Goal: Information Seeking & Learning: Learn about a topic

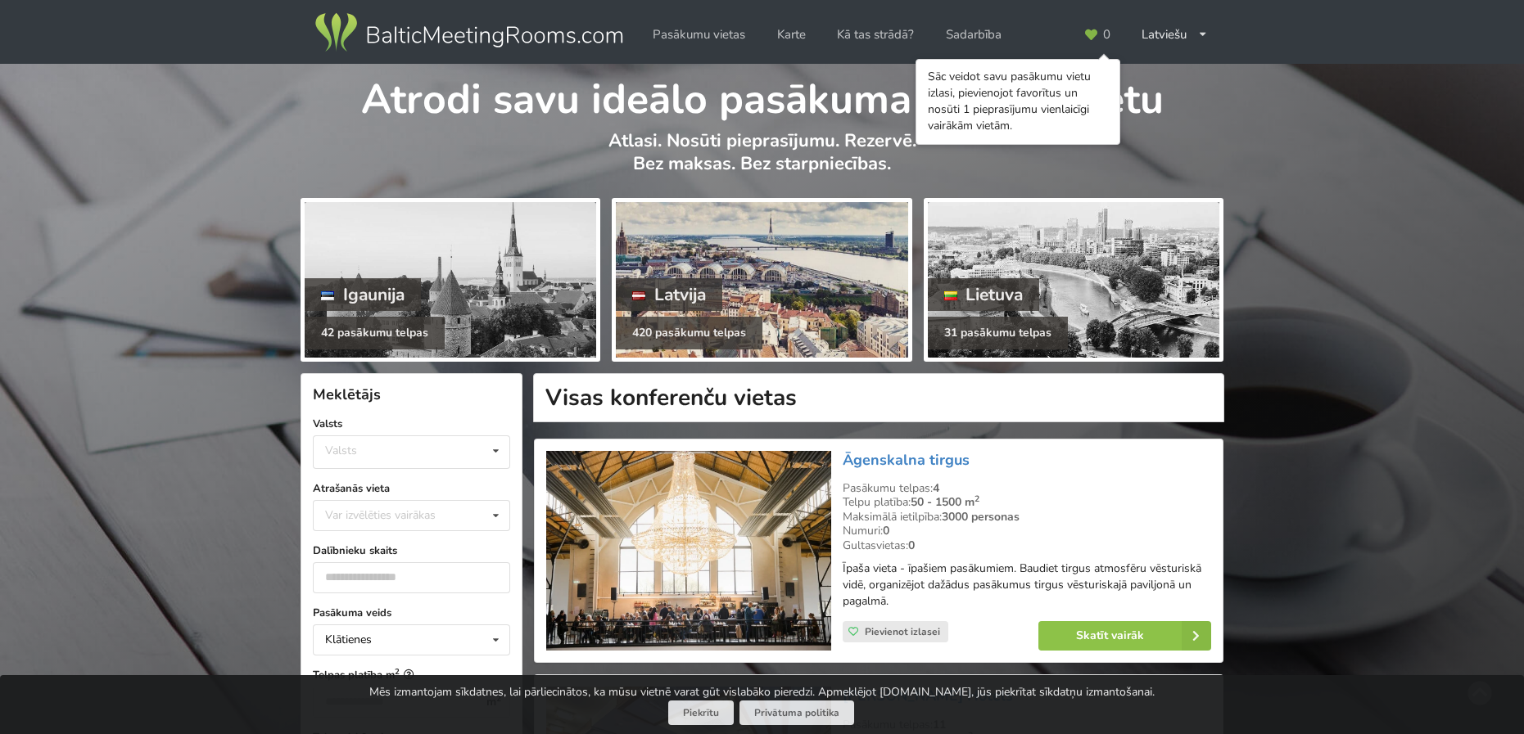
click at [689, 289] on div "Latvija" at bounding box center [669, 294] width 106 height 33
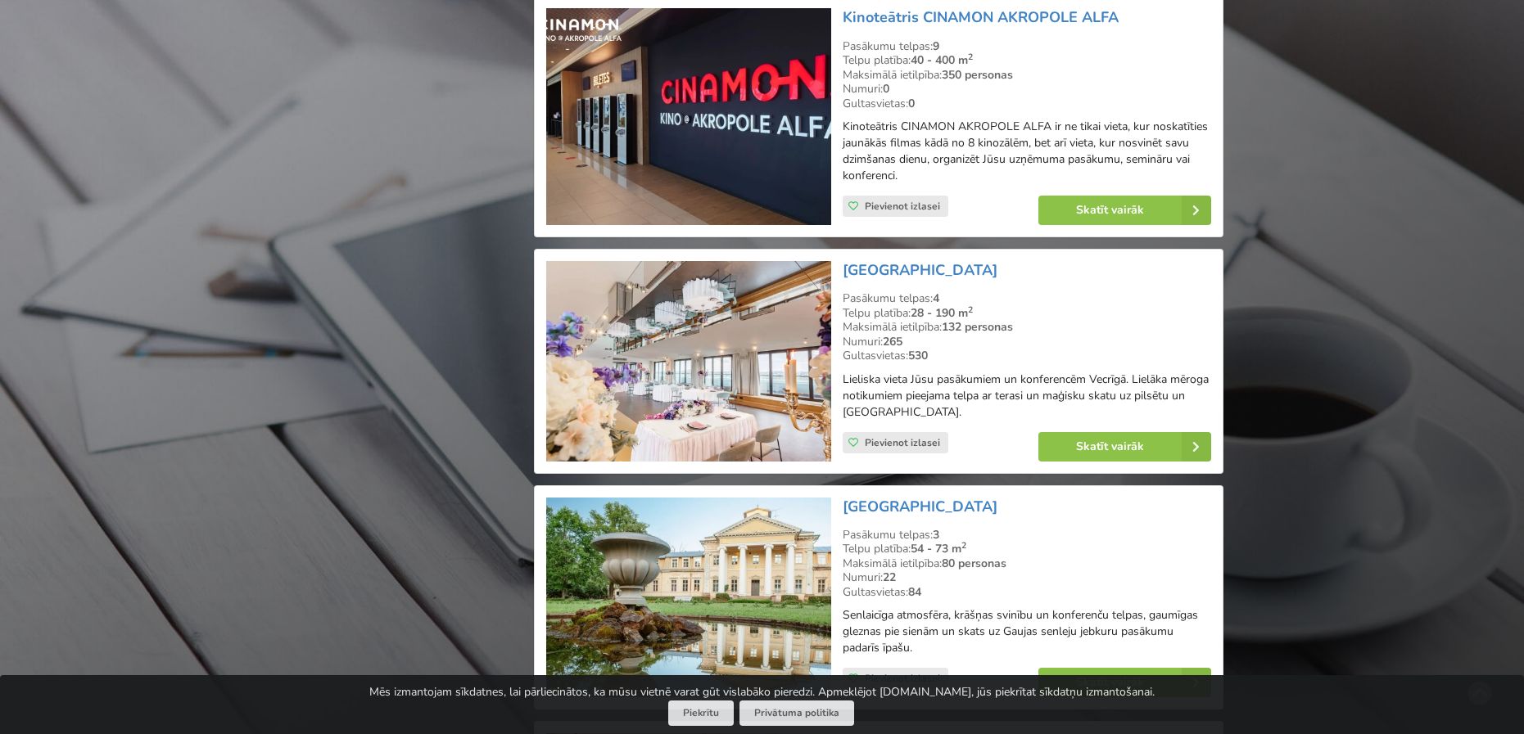
scroll to position [2292, 0]
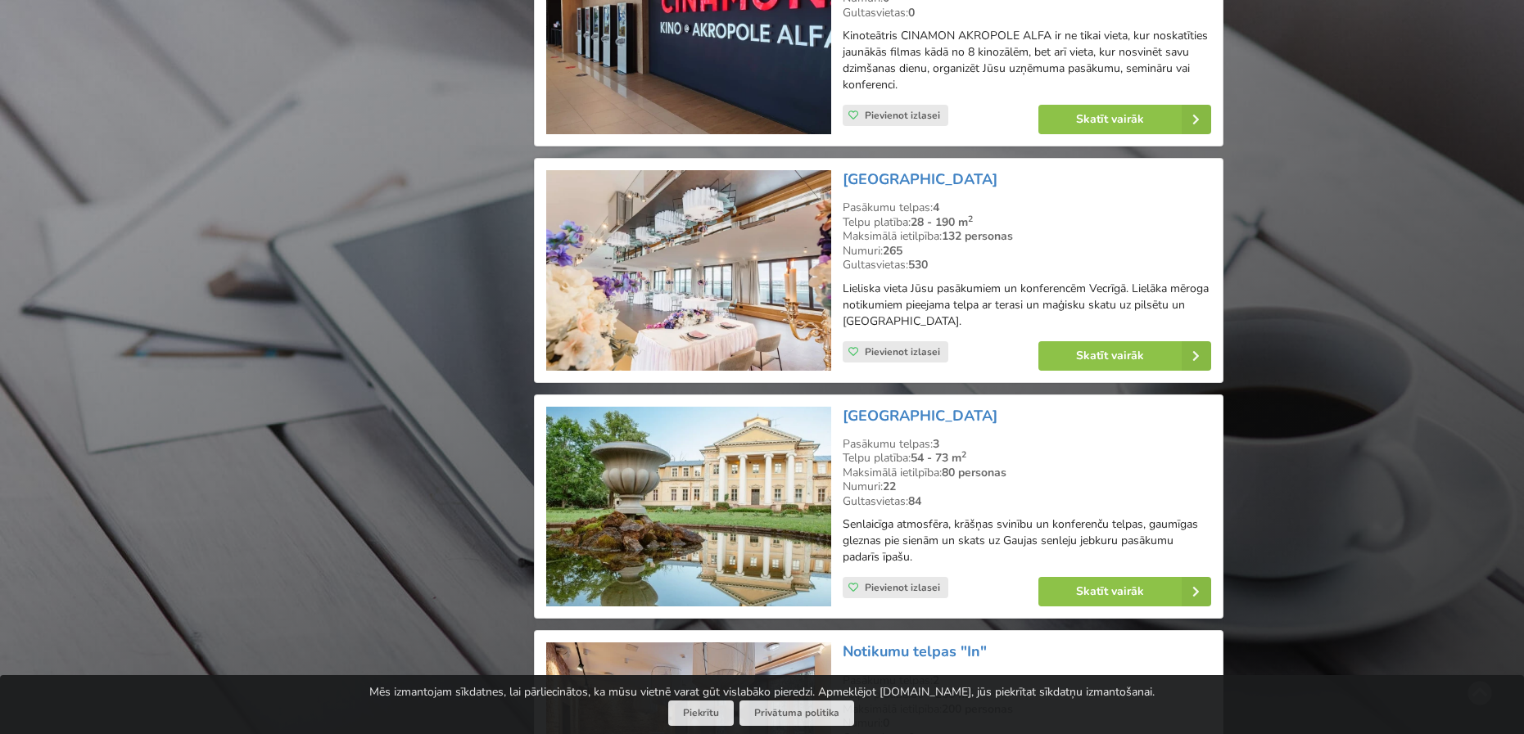
click at [711, 258] on img at bounding box center [688, 270] width 284 height 201
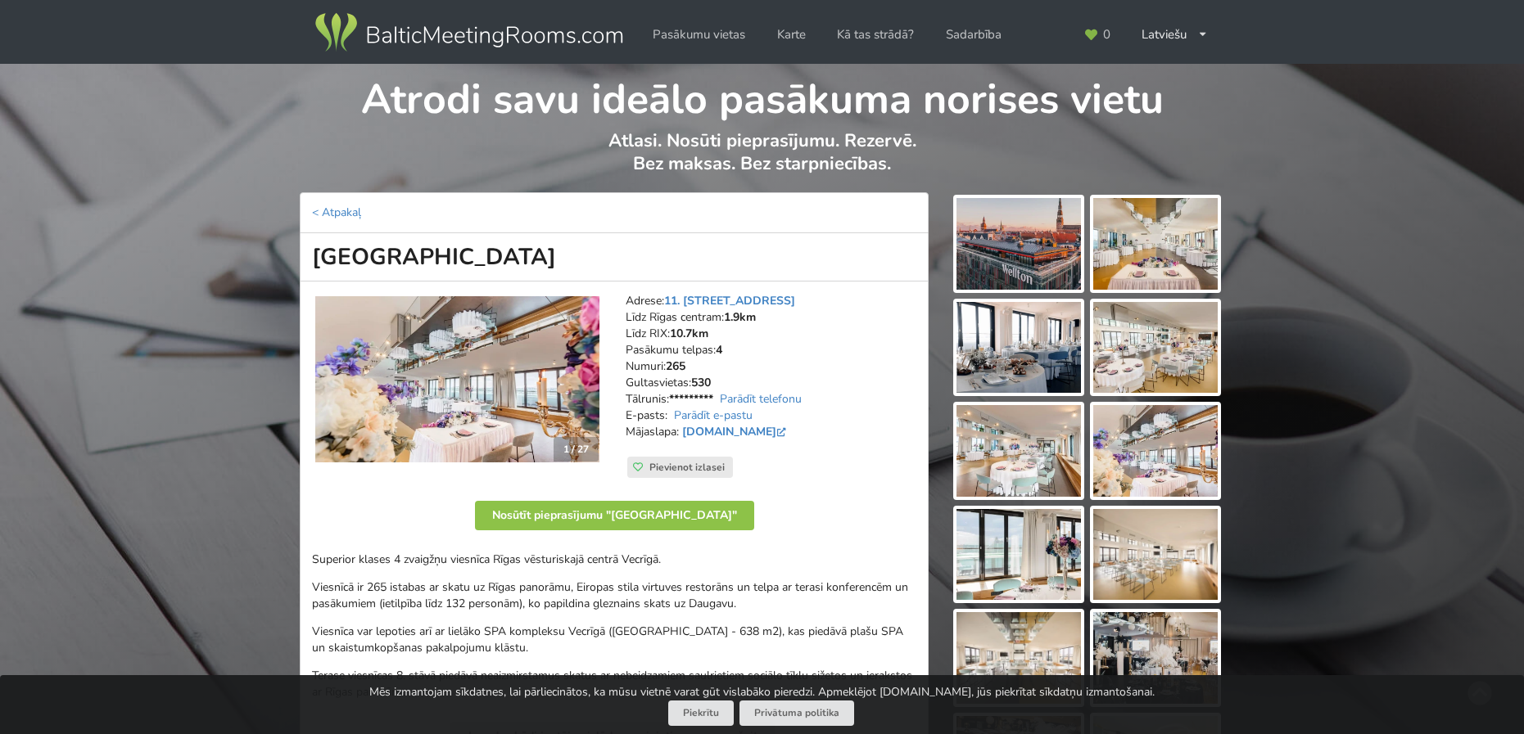
click at [1191, 230] on img at bounding box center [1155, 244] width 124 height 92
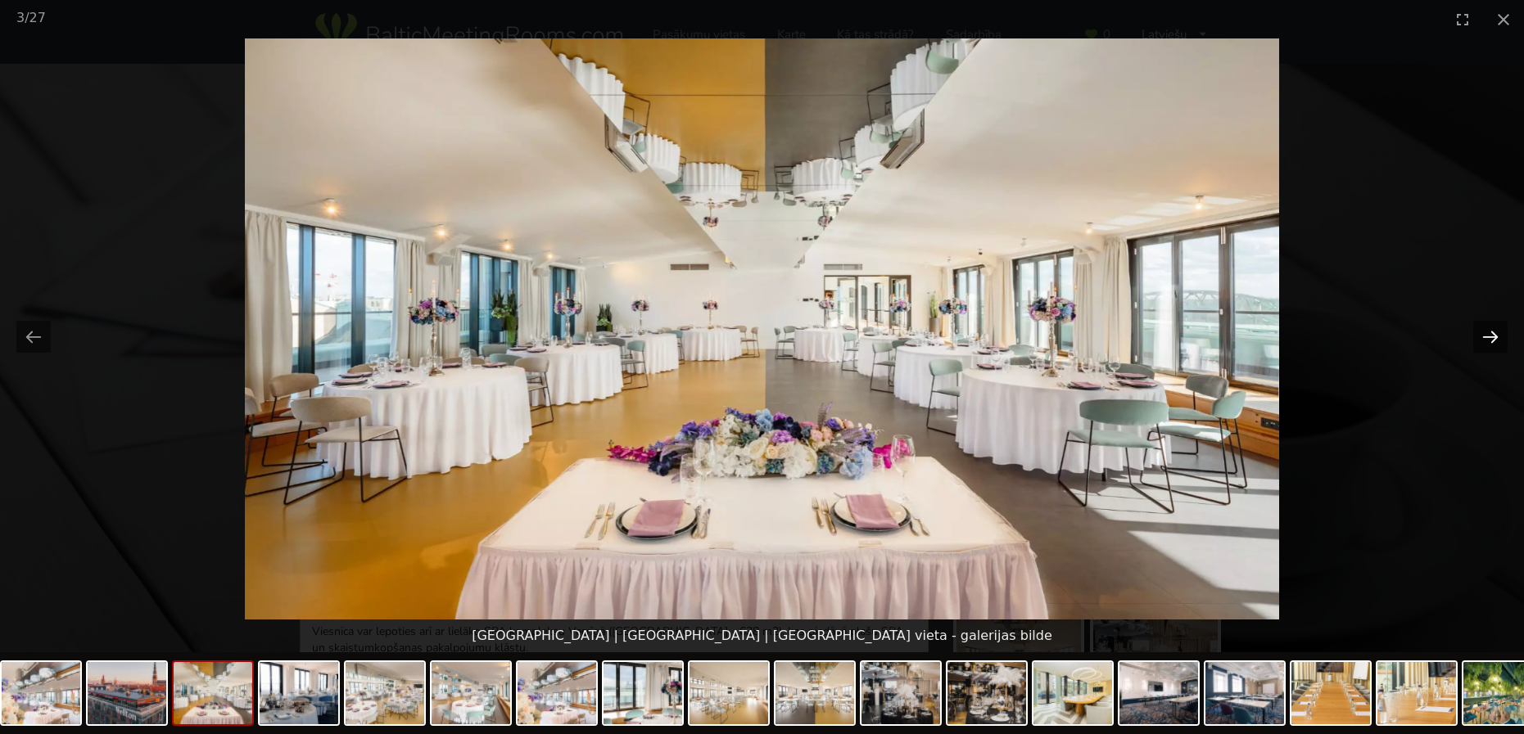
click at [1489, 332] on button "Next slide" at bounding box center [1490, 337] width 34 height 32
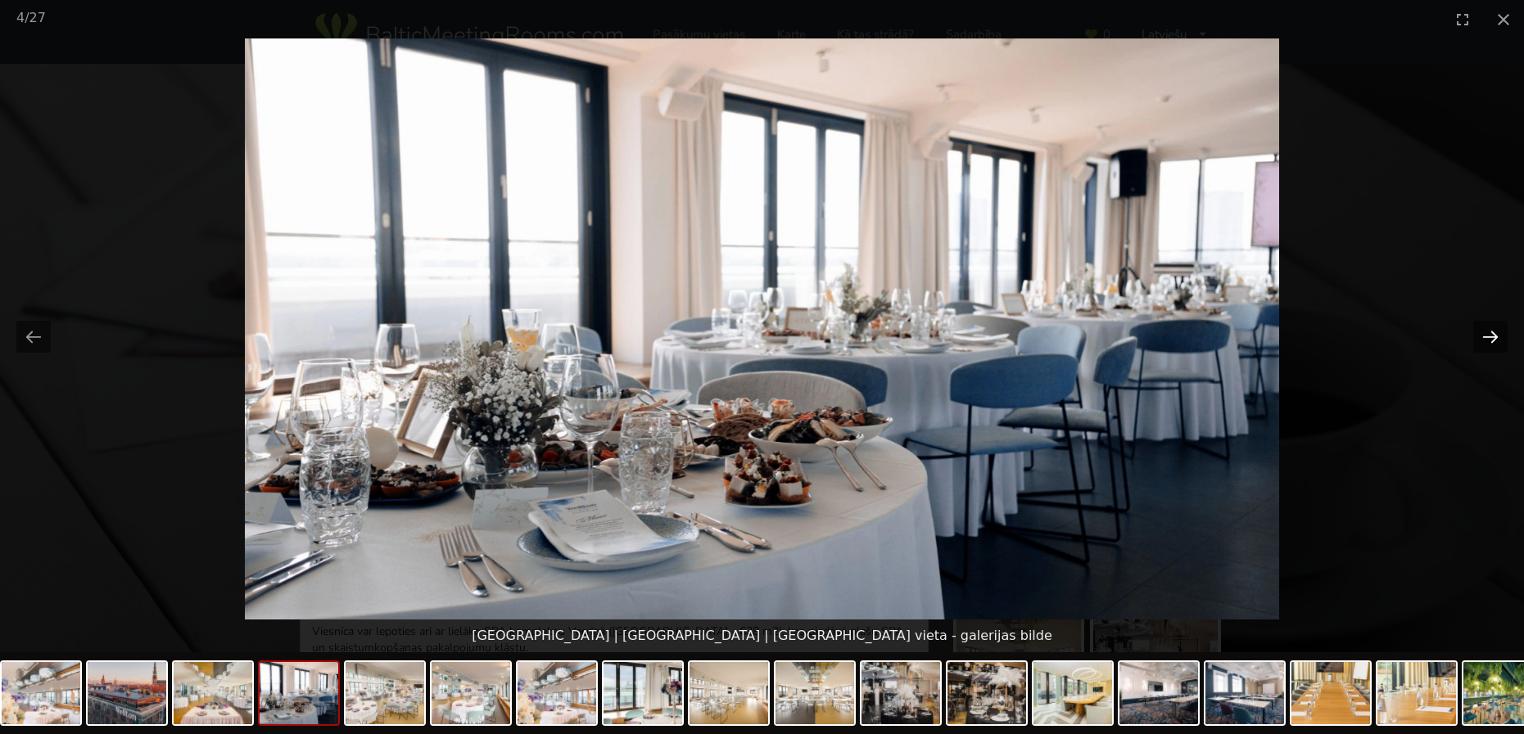
click at [1489, 332] on button "Next slide" at bounding box center [1490, 337] width 34 height 32
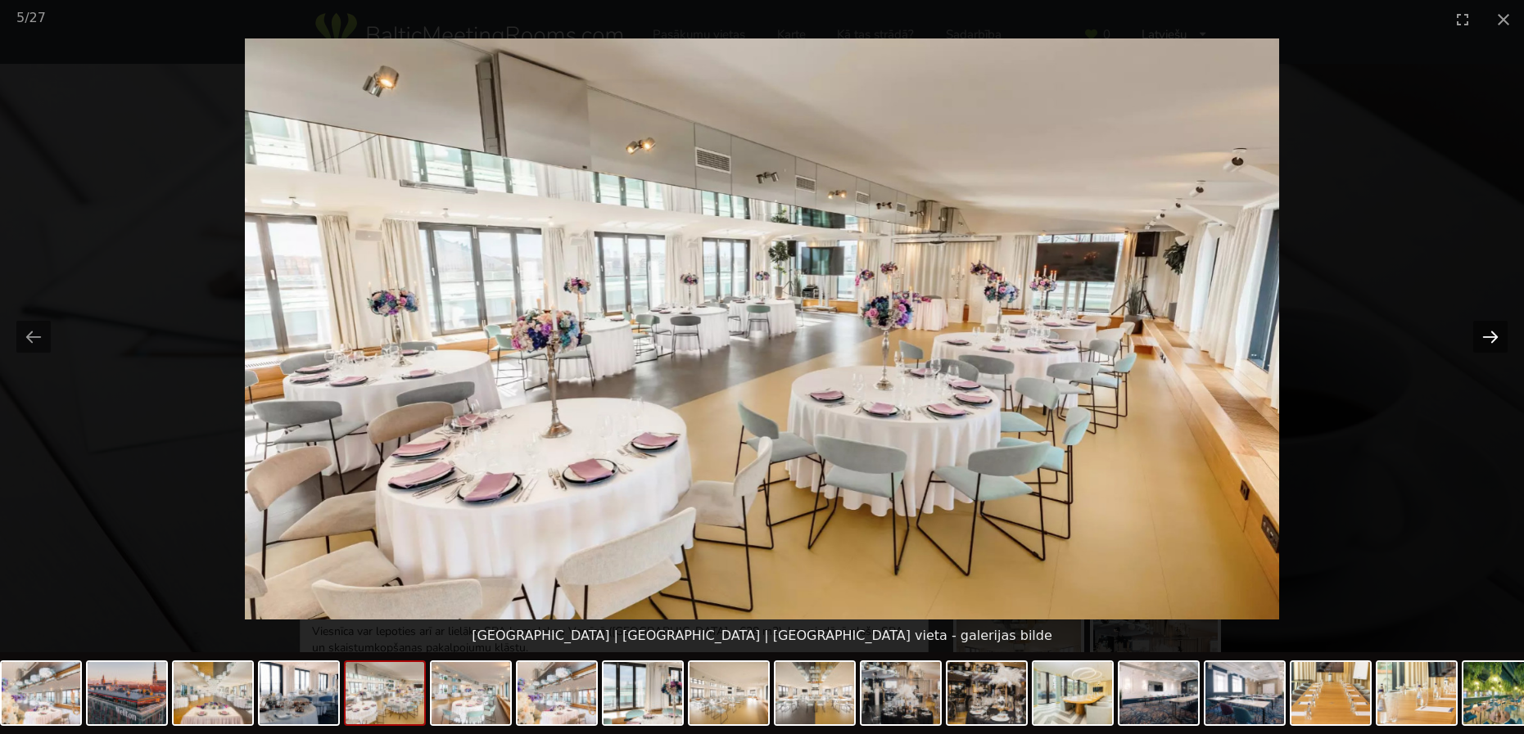
click at [1489, 332] on button "Next slide" at bounding box center [1490, 337] width 34 height 32
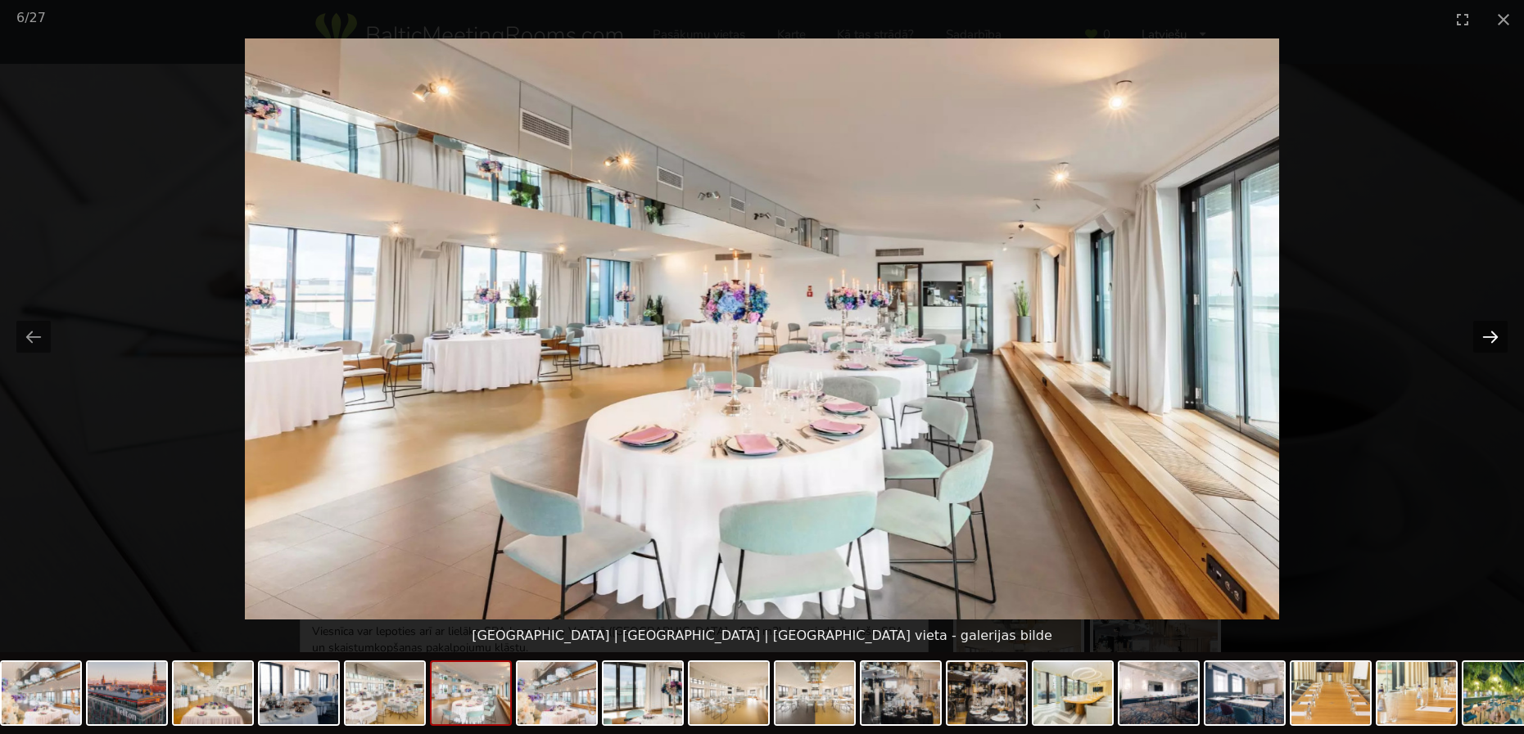
click at [1489, 332] on button "Next slide" at bounding box center [1490, 337] width 34 height 32
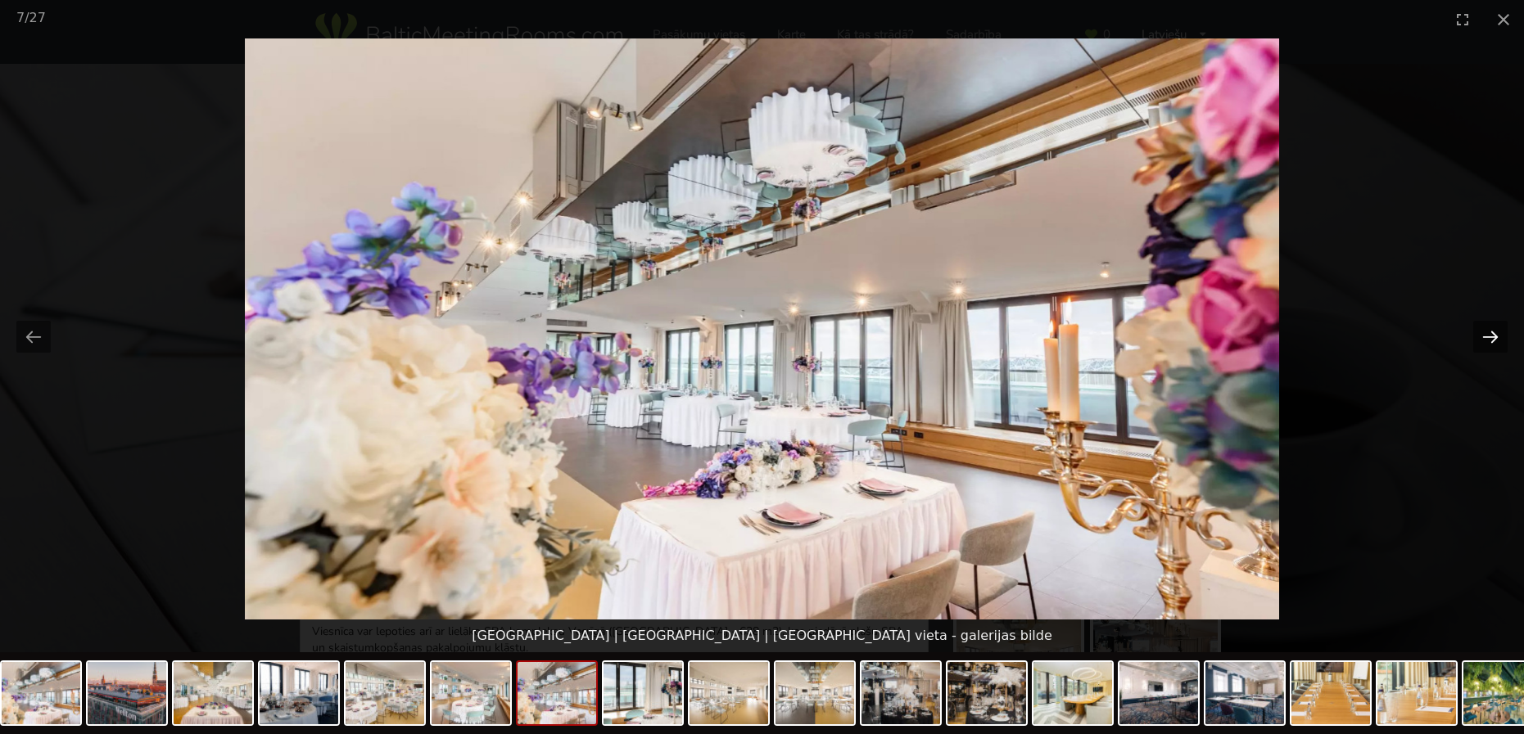
click at [1489, 331] on button "Next slide" at bounding box center [1490, 337] width 34 height 32
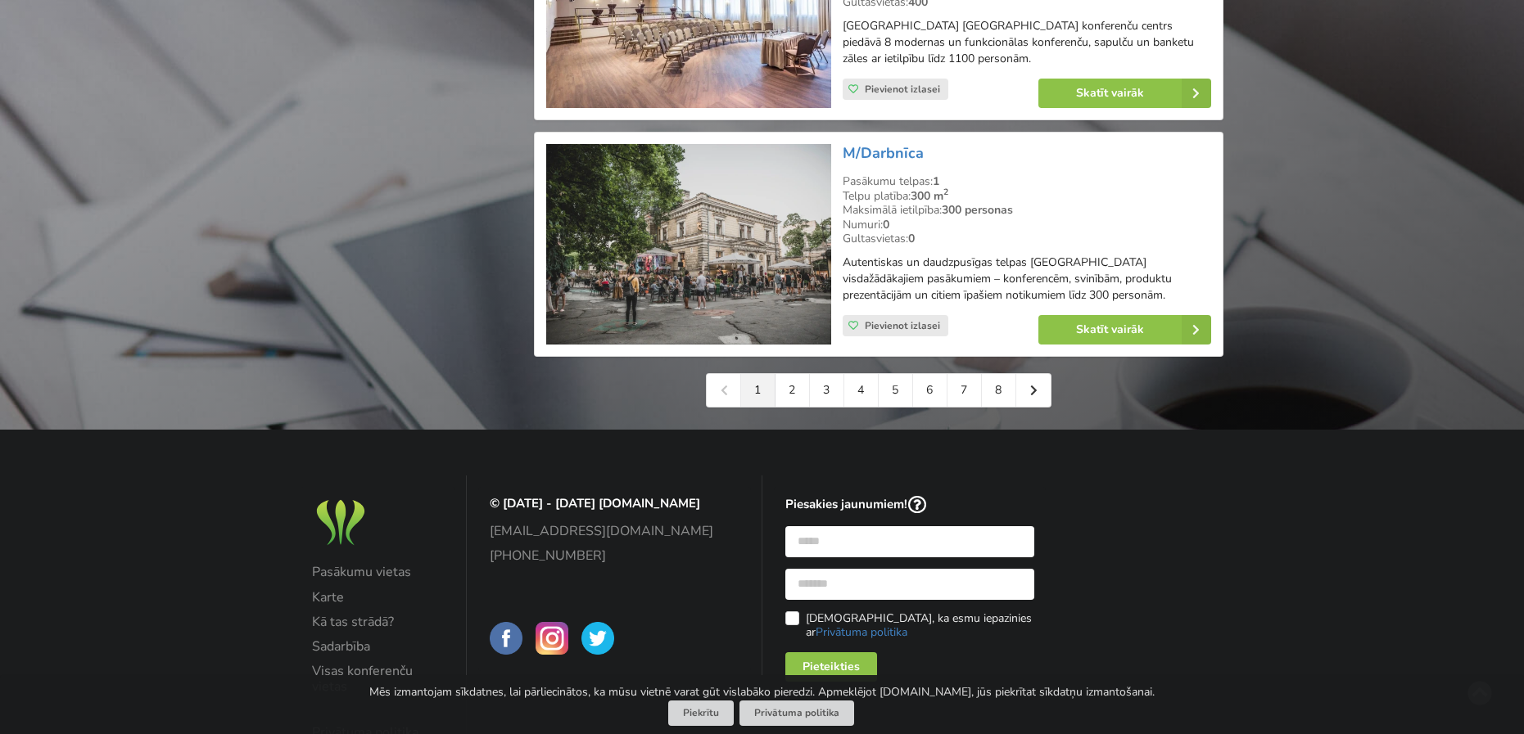
scroll to position [3766, 0]
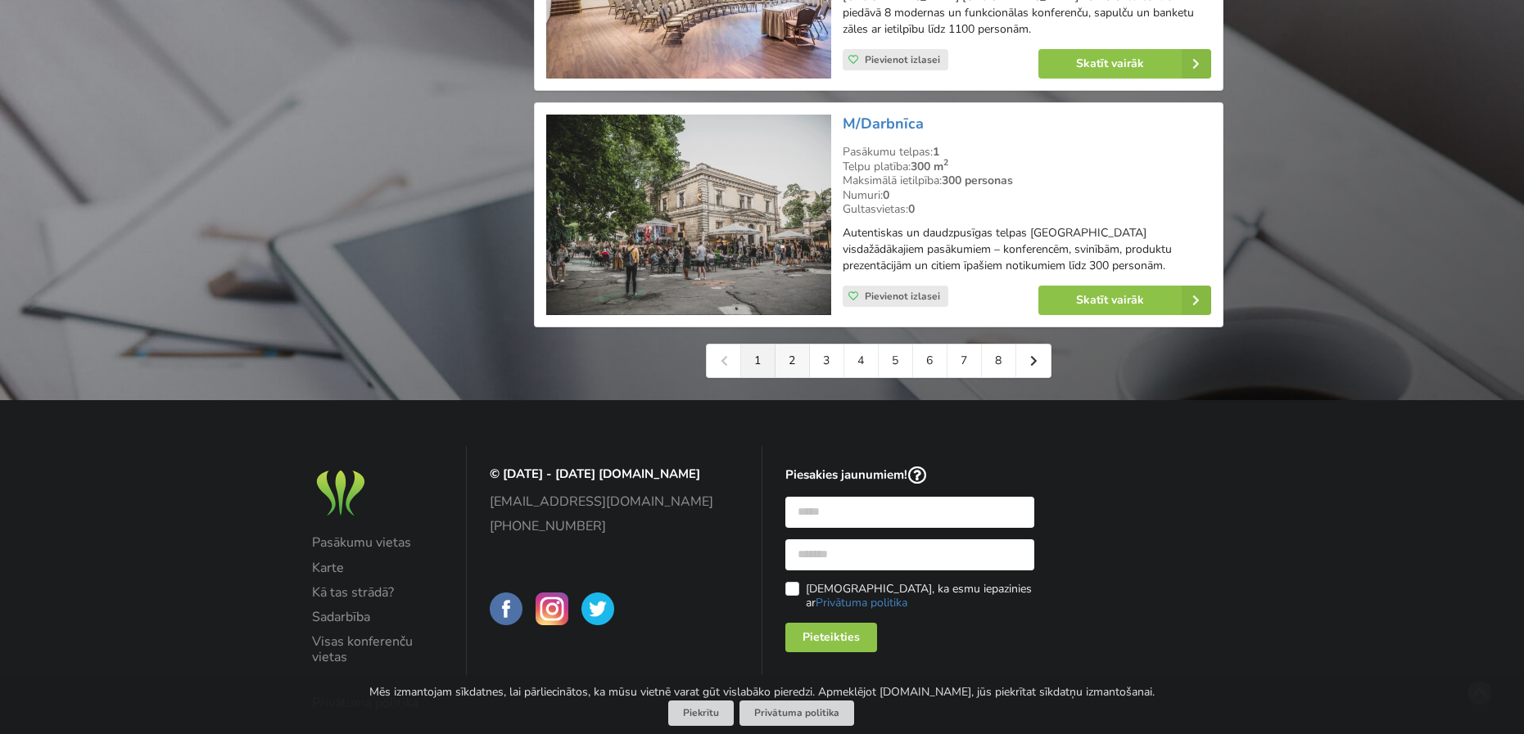
click at [788, 345] on link "2" at bounding box center [792, 361] width 34 height 33
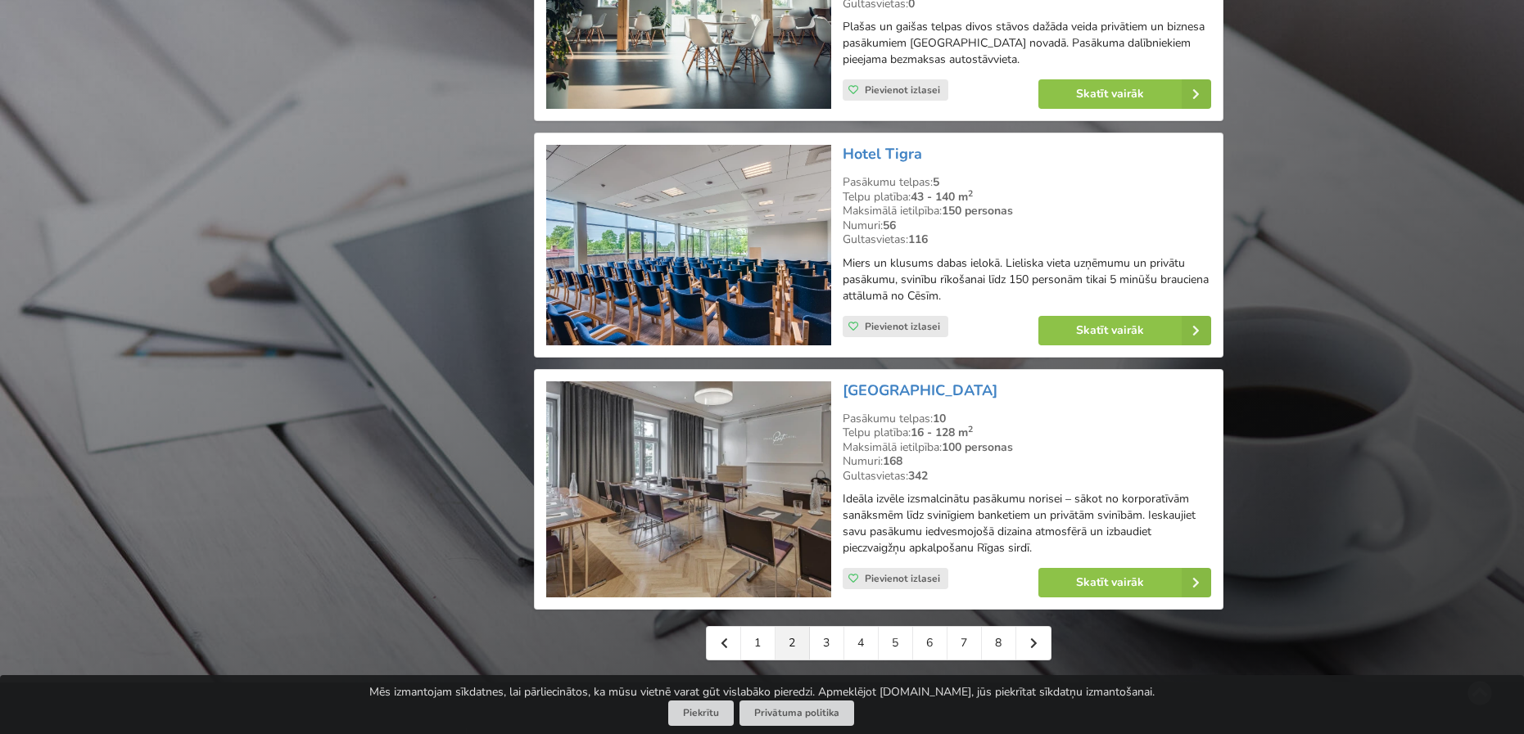
scroll to position [3766, 0]
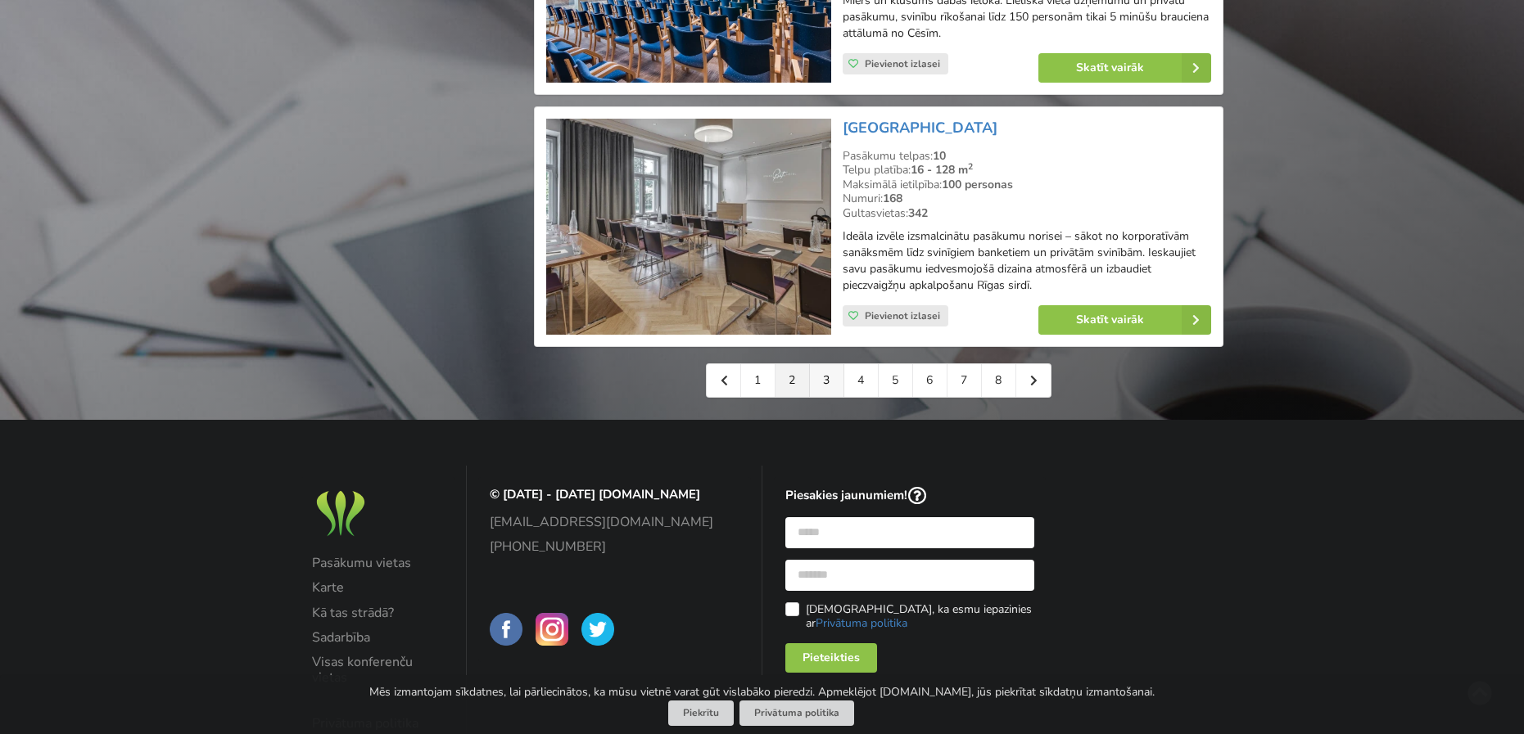
click at [825, 380] on link "3" at bounding box center [827, 380] width 34 height 33
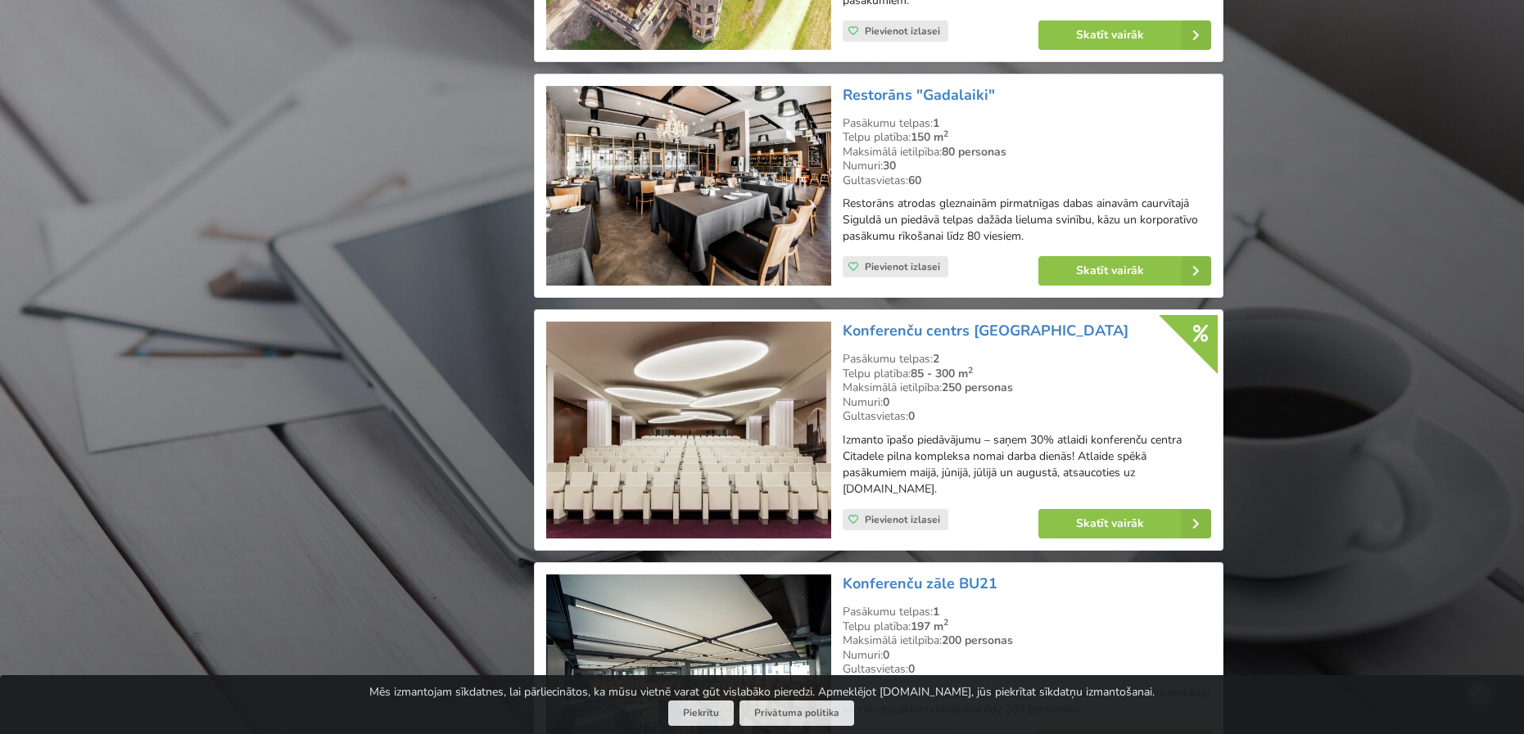
scroll to position [2129, 0]
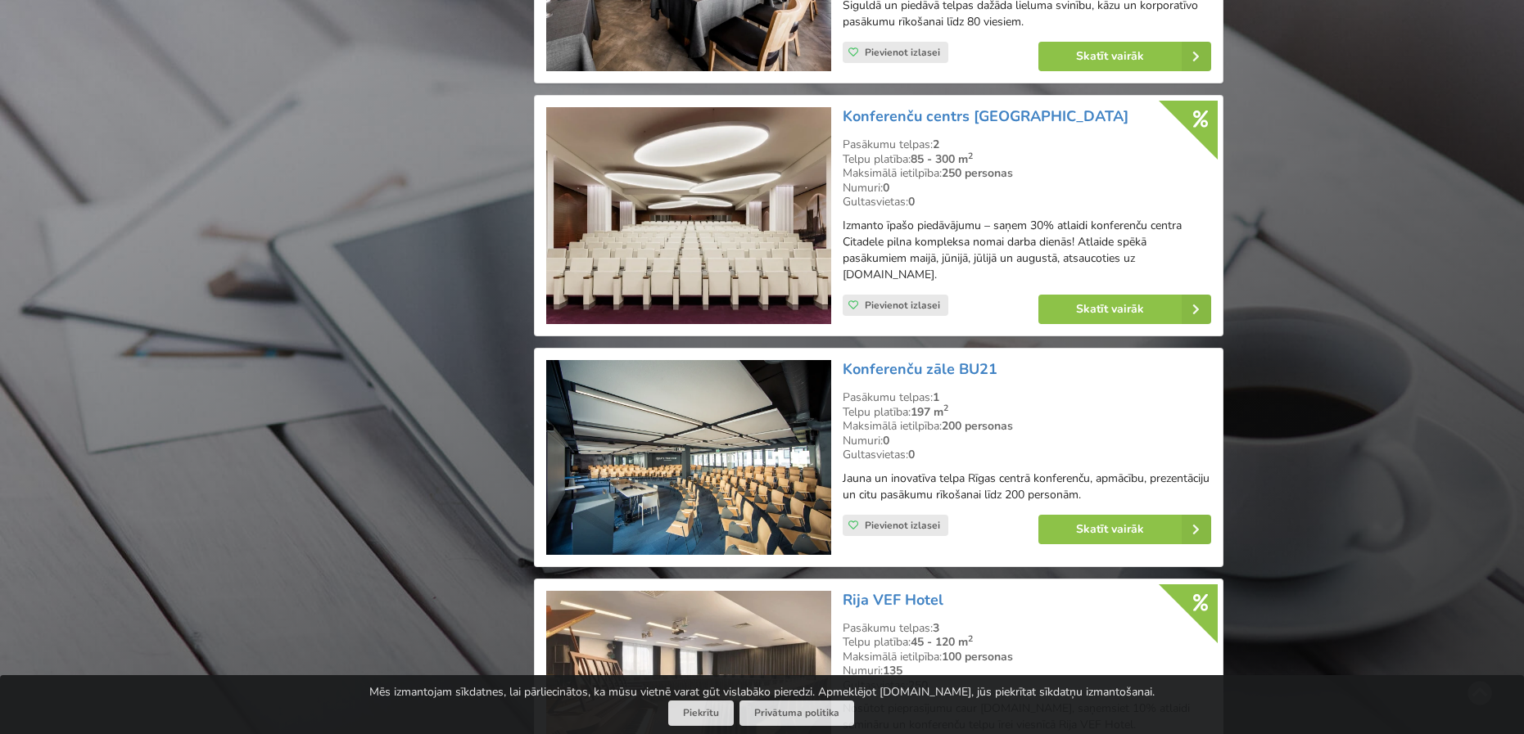
click at [718, 172] on img at bounding box center [688, 215] width 284 height 217
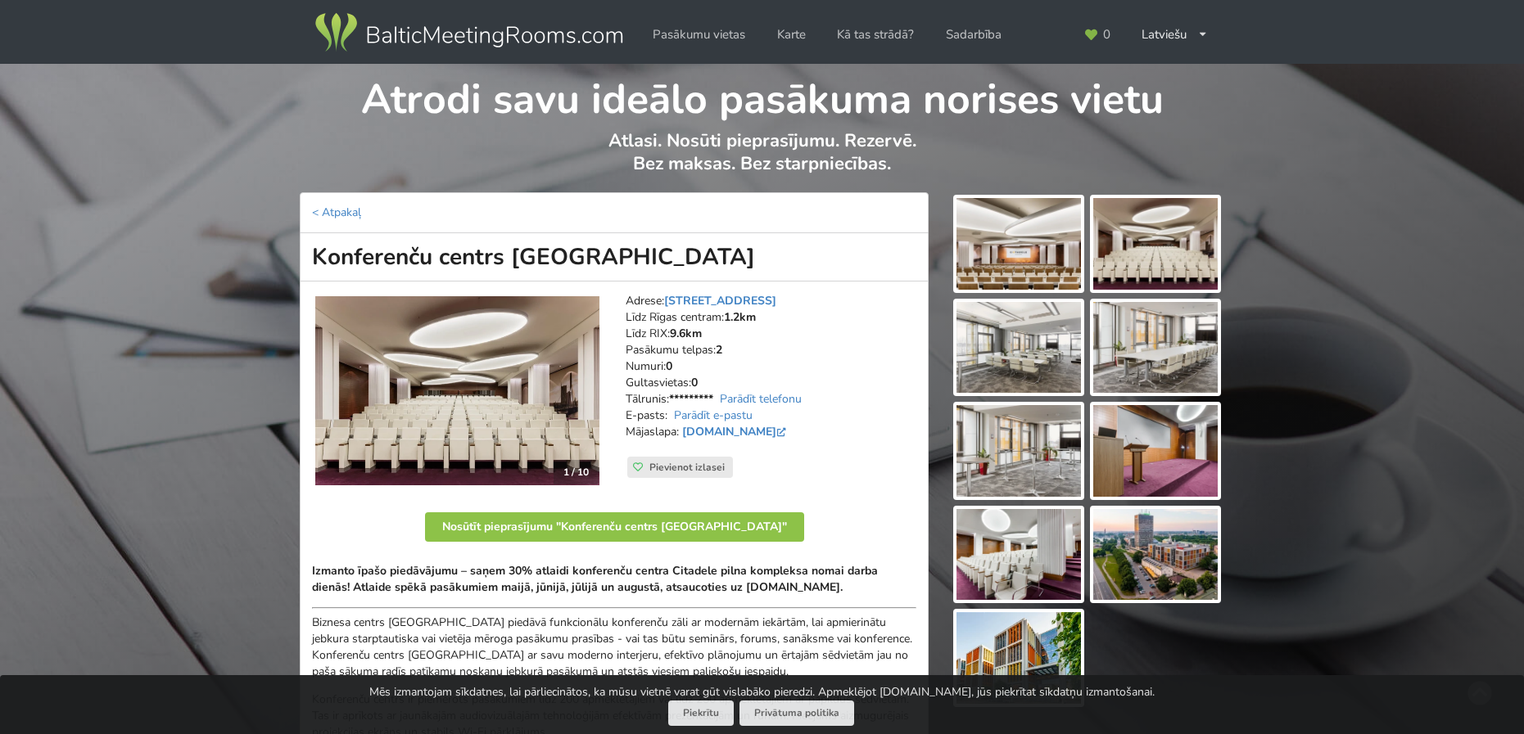
click at [511, 350] on img at bounding box center [457, 391] width 284 height 190
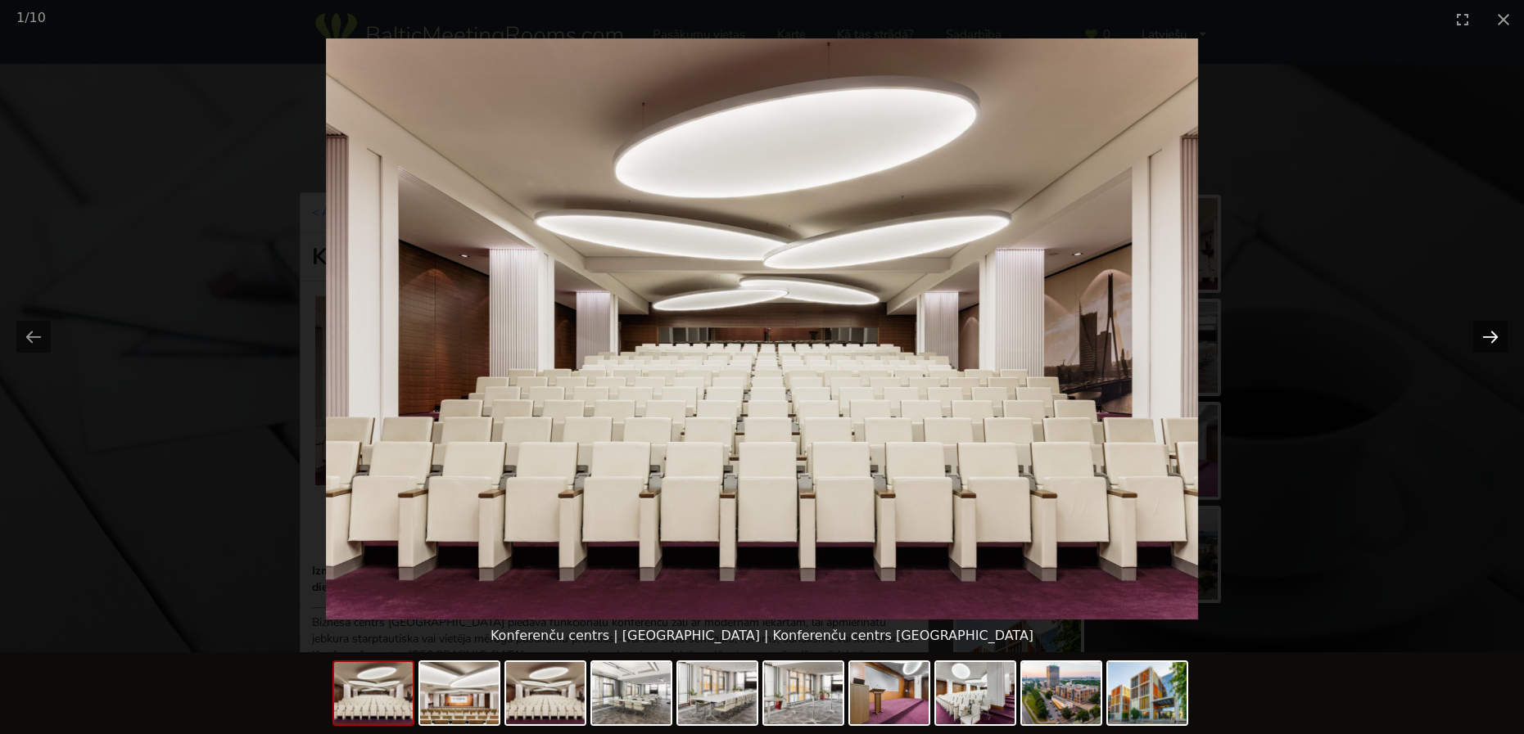
click at [1487, 334] on button "Next slide" at bounding box center [1490, 337] width 34 height 32
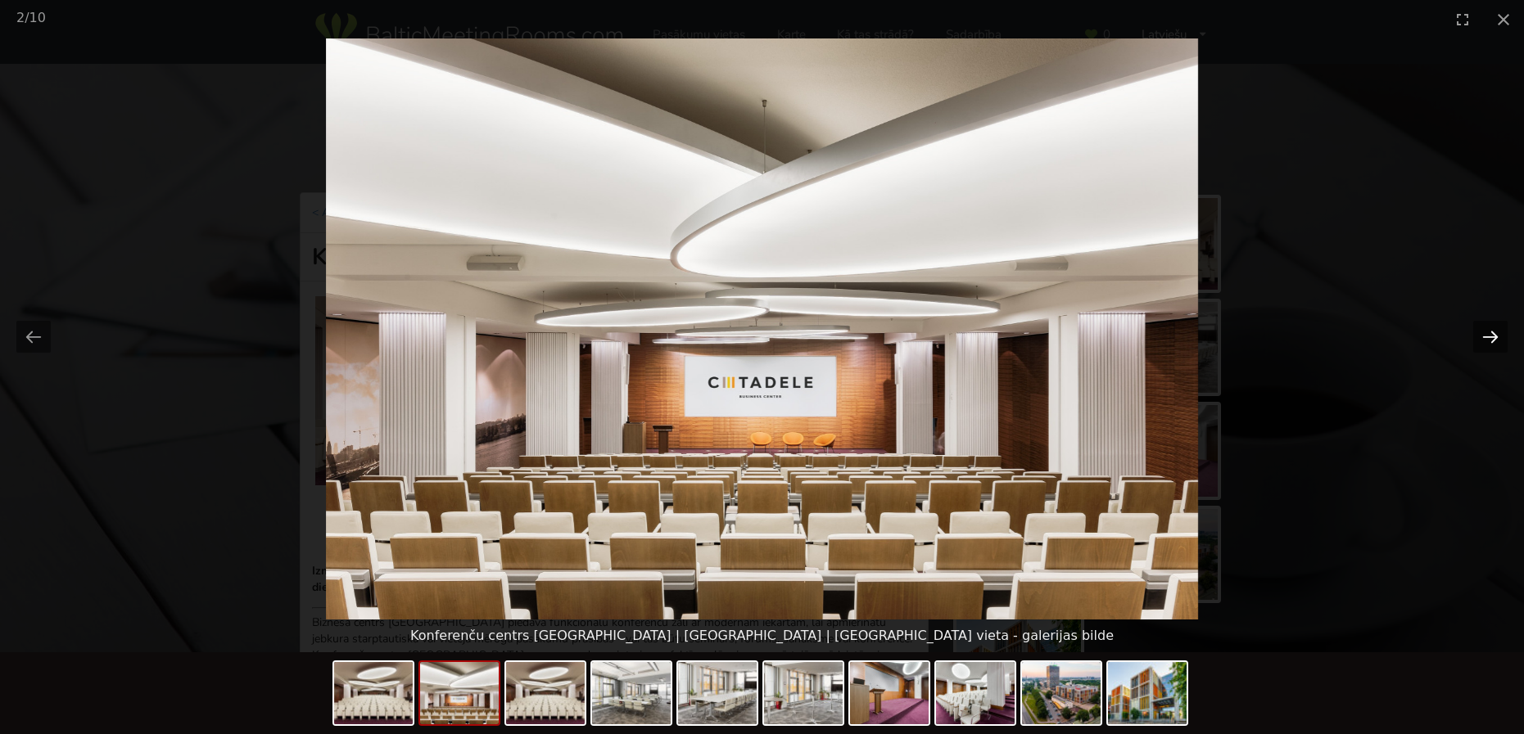
click at [1487, 334] on button "Next slide" at bounding box center [1490, 337] width 34 height 32
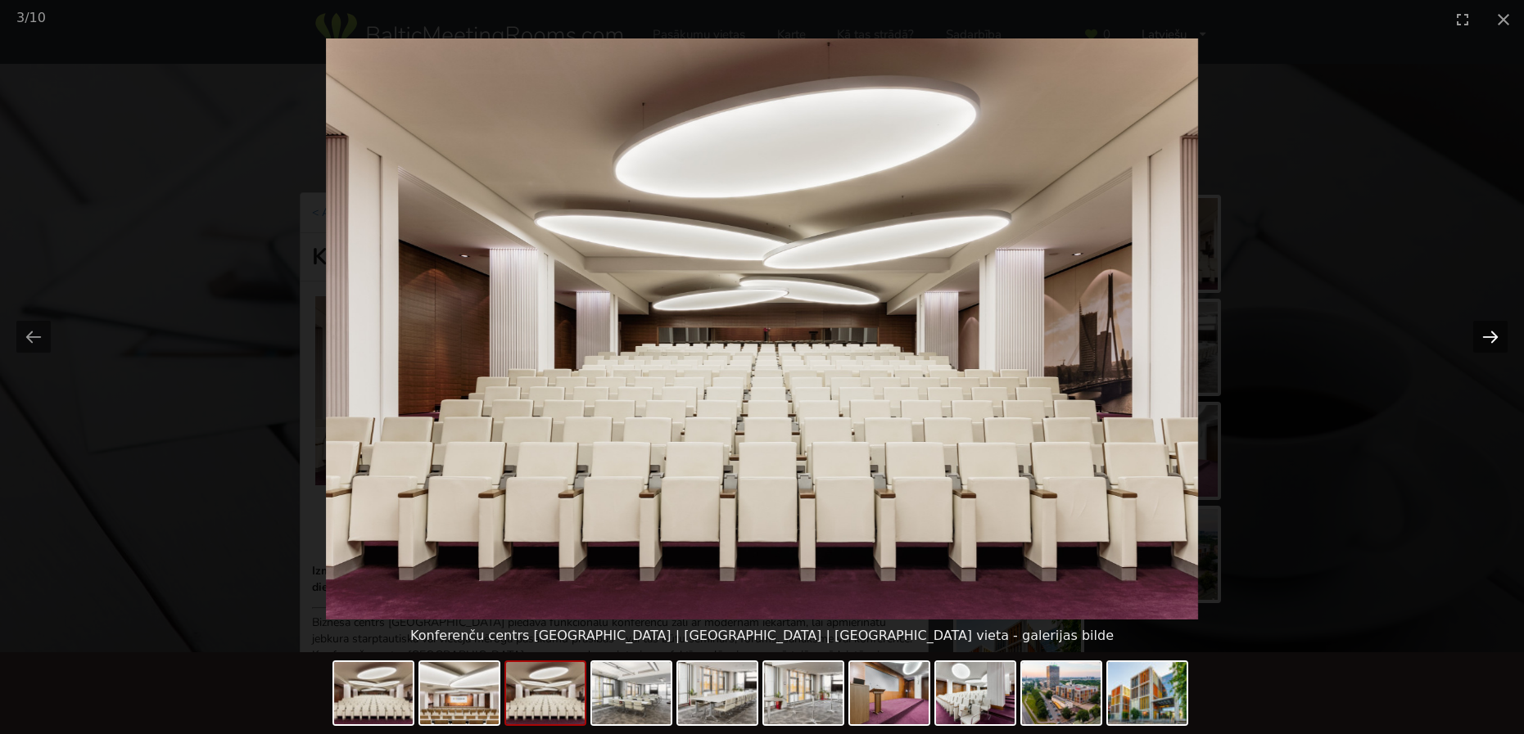
click at [1487, 334] on button "Next slide" at bounding box center [1490, 337] width 34 height 32
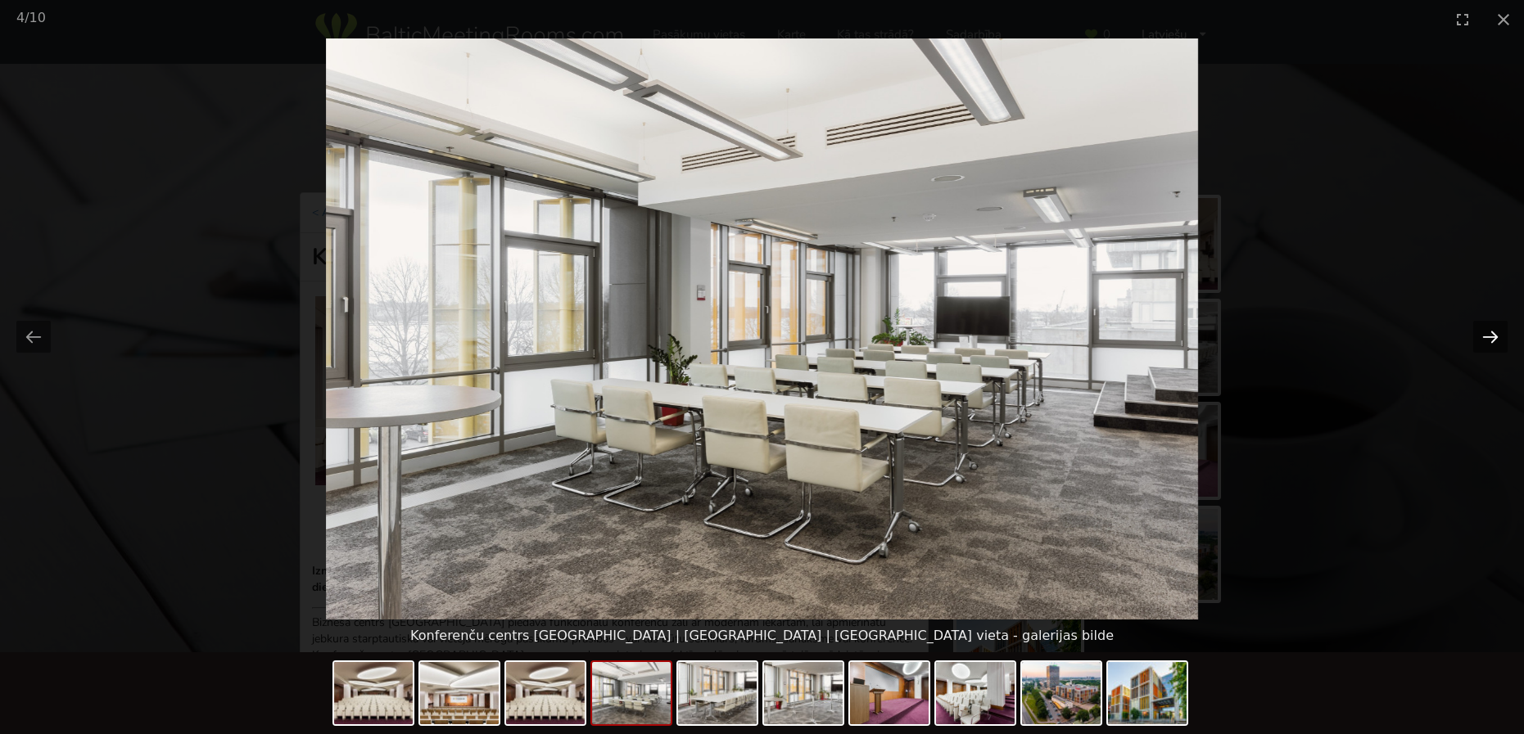
click at [1487, 334] on button "Next slide" at bounding box center [1490, 337] width 34 height 32
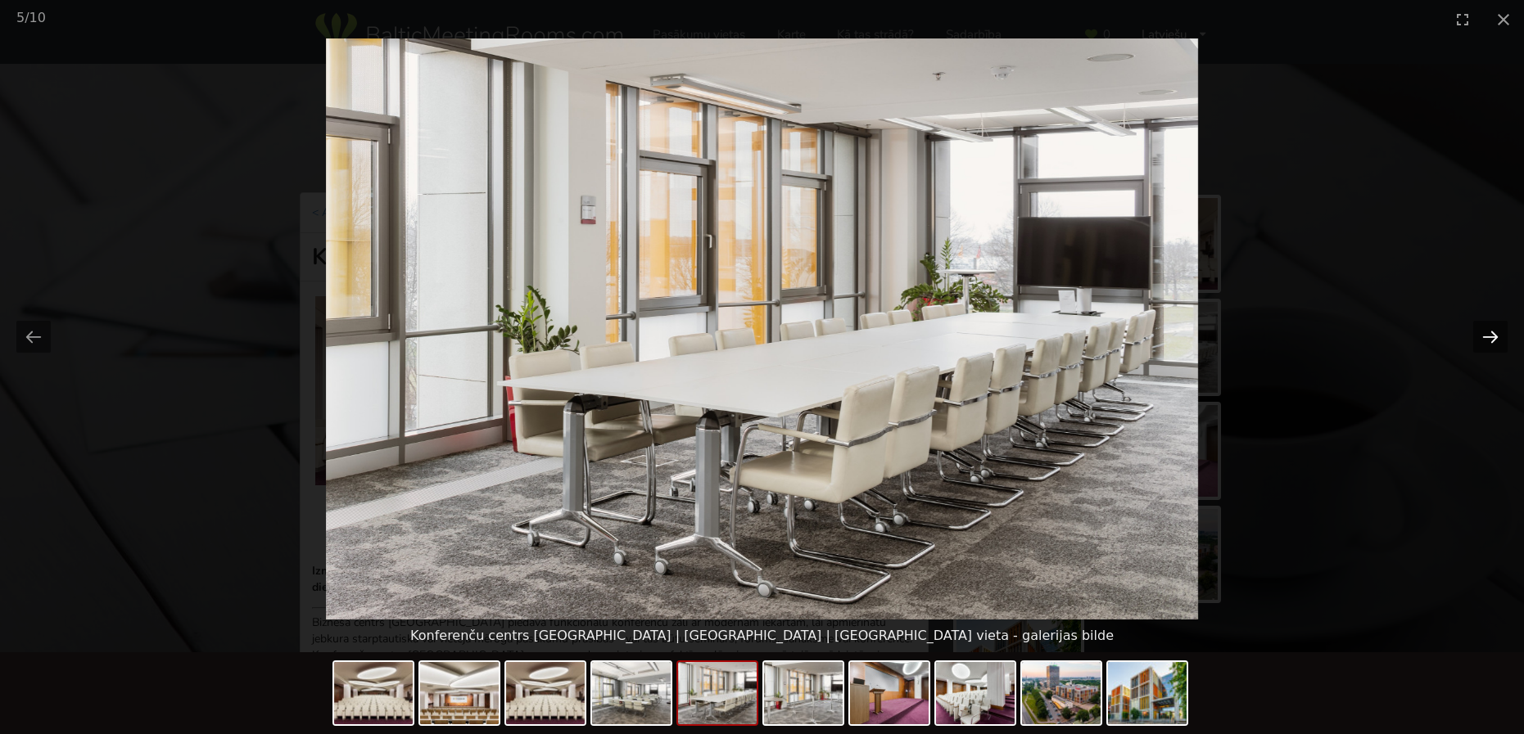
click at [1487, 334] on button "Next slide" at bounding box center [1490, 337] width 34 height 32
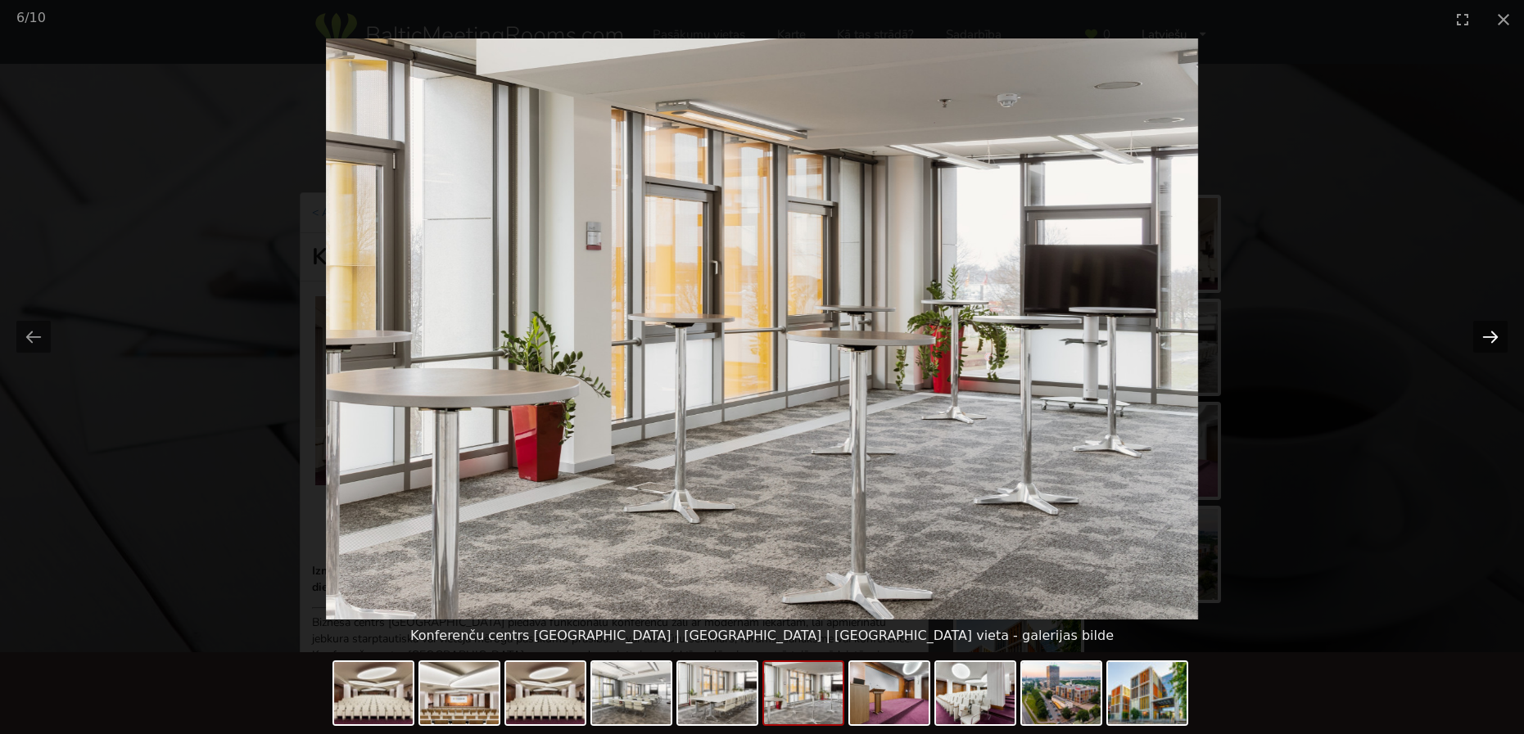
click at [1487, 334] on button "Next slide" at bounding box center [1490, 337] width 34 height 32
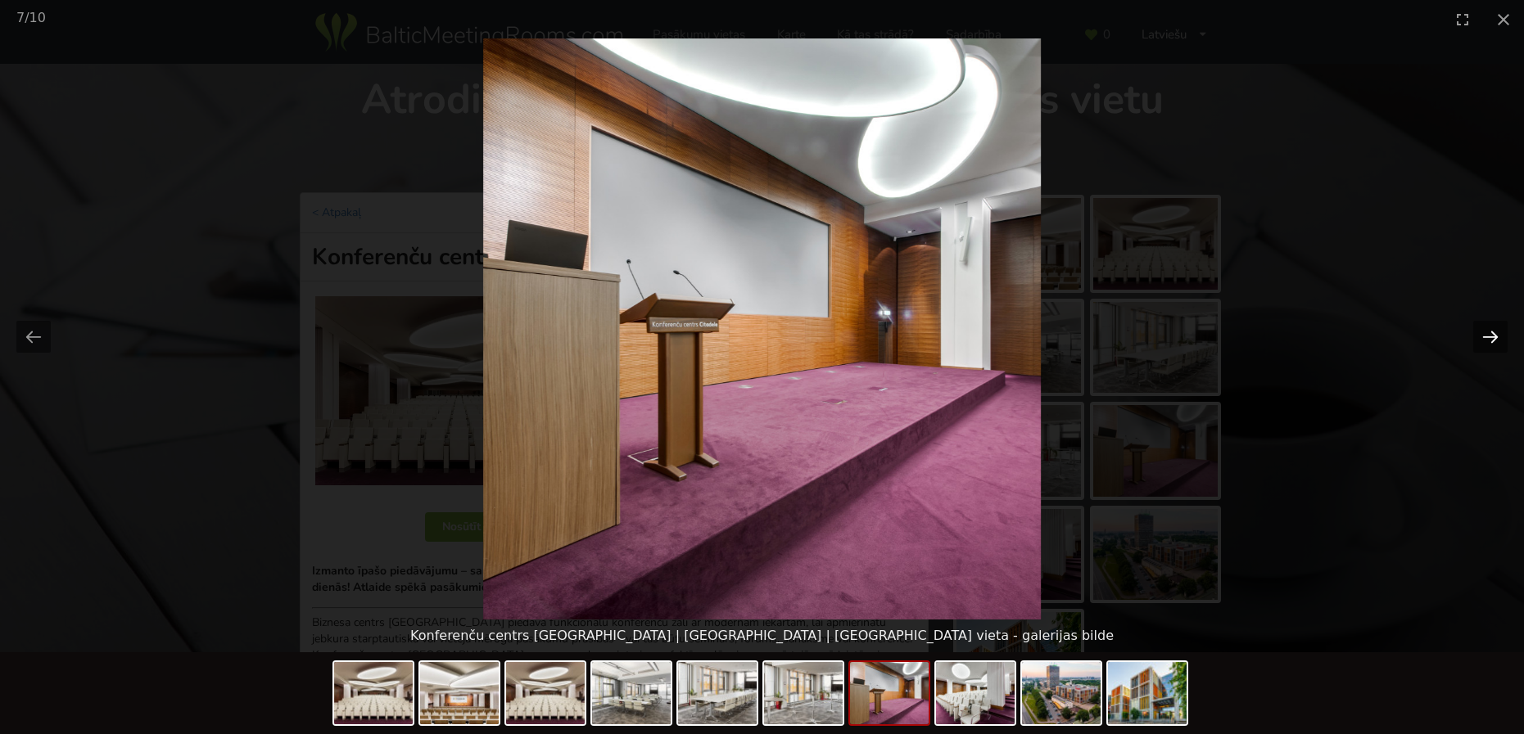
click at [1487, 334] on button "Next slide" at bounding box center [1490, 337] width 34 height 32
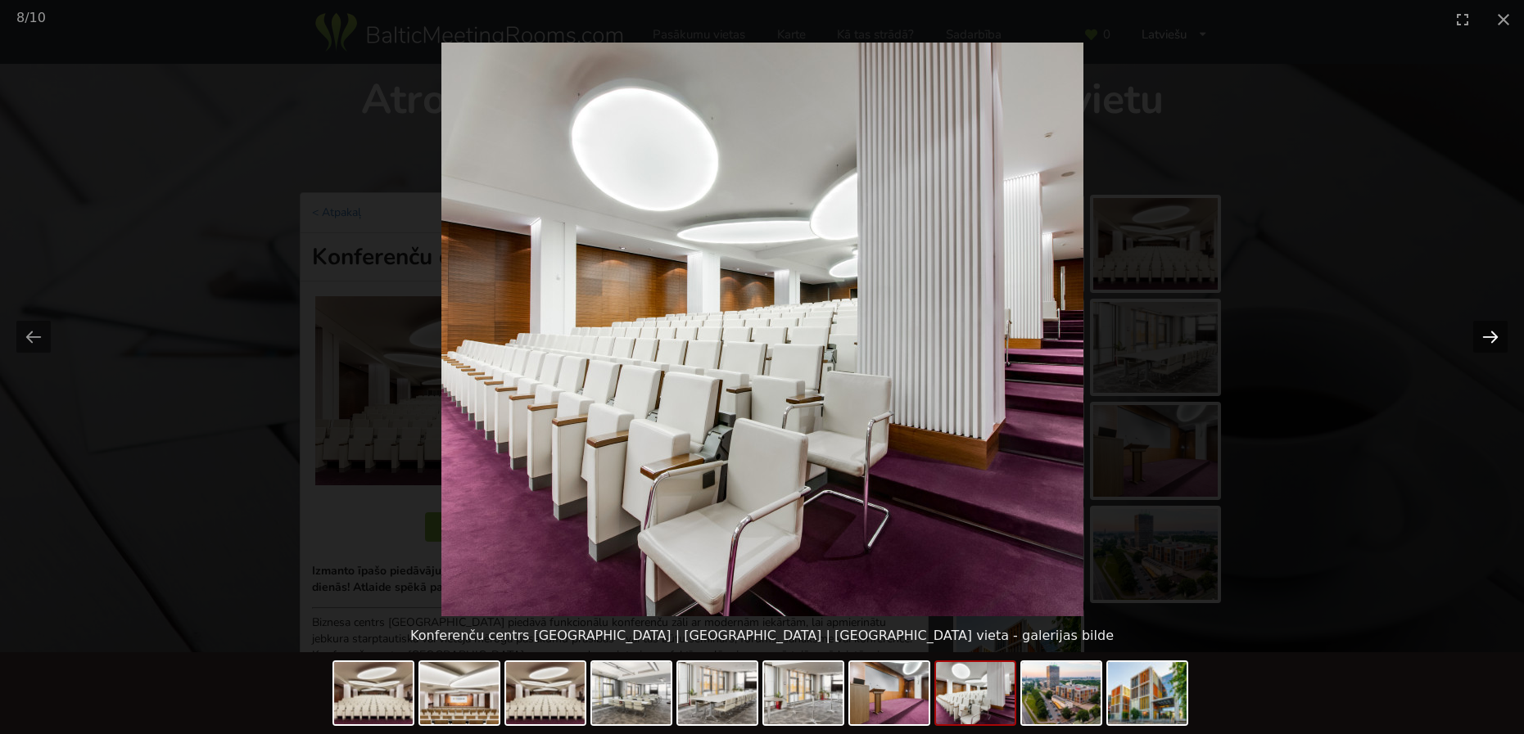
click at [1487, 334] on button "Next slide" at bounding box center [1490, 337] width 34 height 32
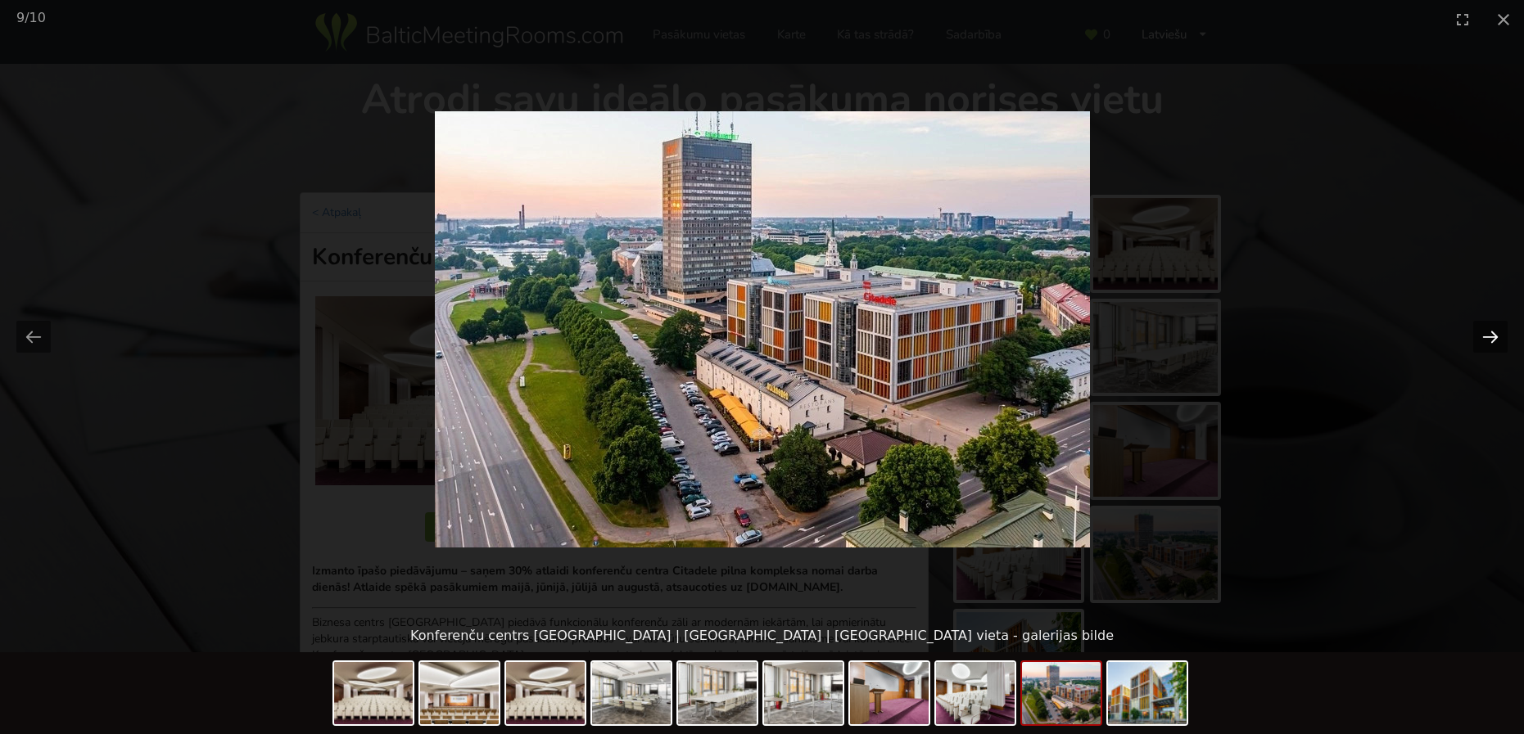
click at [1487, 334] on button "Next slide" at bounding box center [1490, 337] width 34 height 32
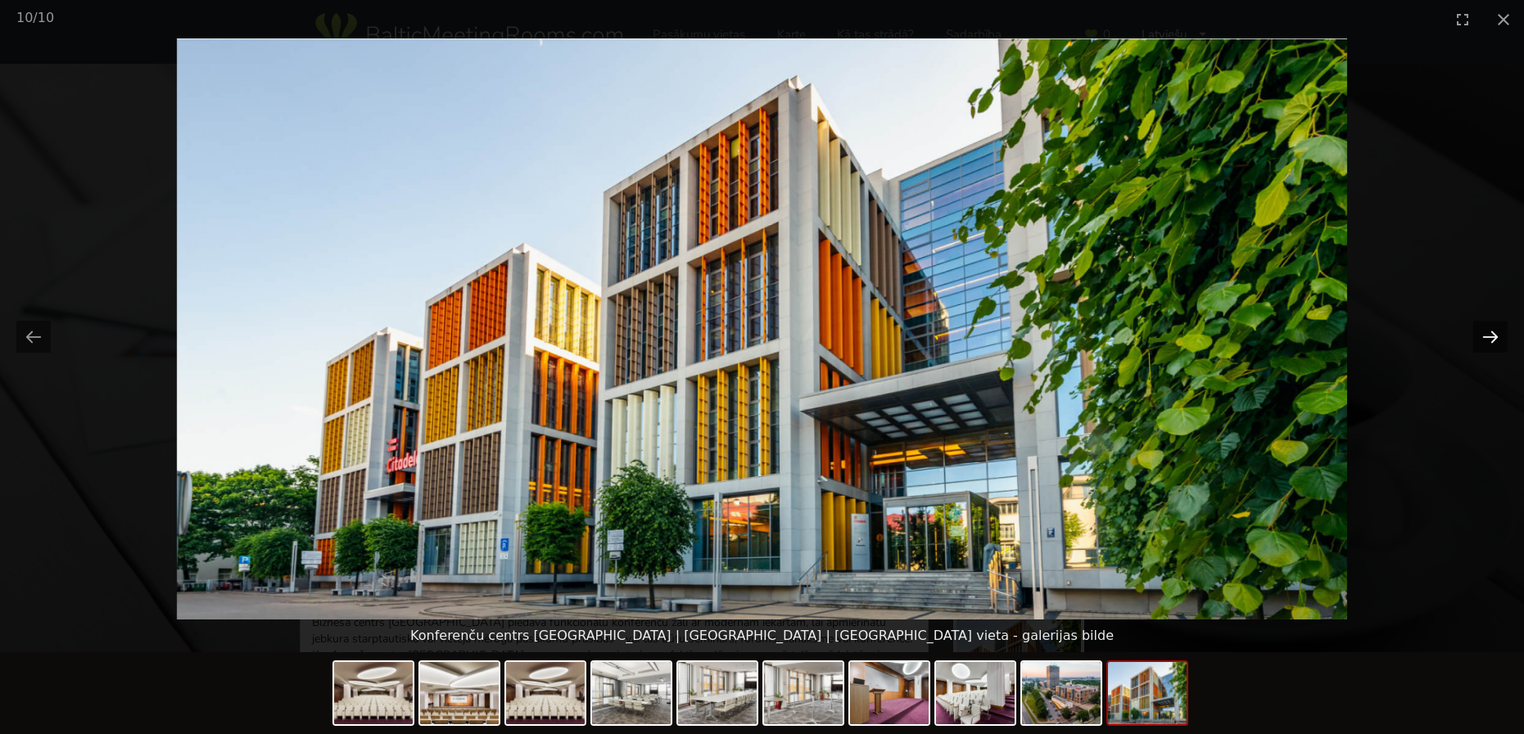
click at [1487, 334] on button "Next slide" at bounding box center [1490, 337] width 34 height 32
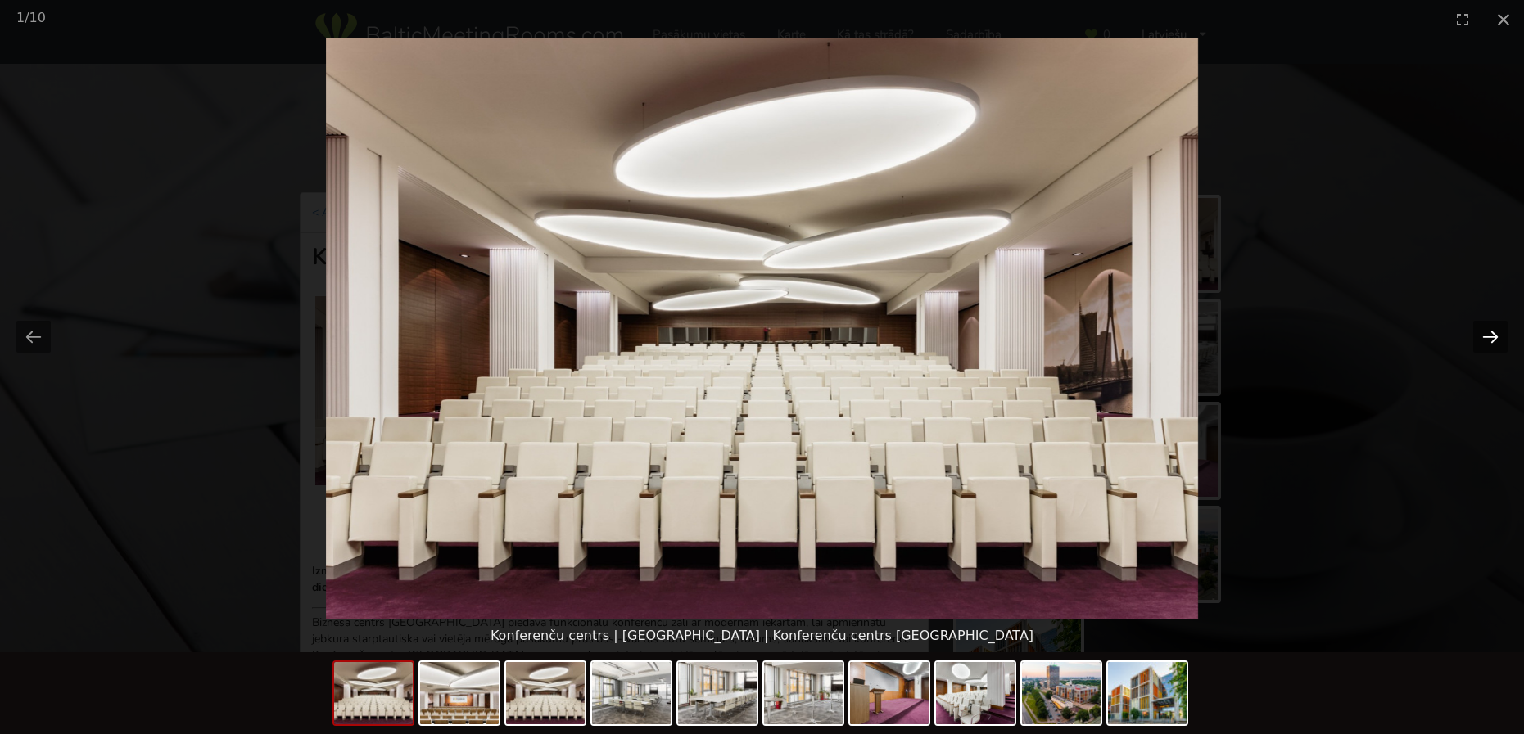
click at [1487, 334] on button "Next slide" at bounding box center [1490, 337] width 34 height 32
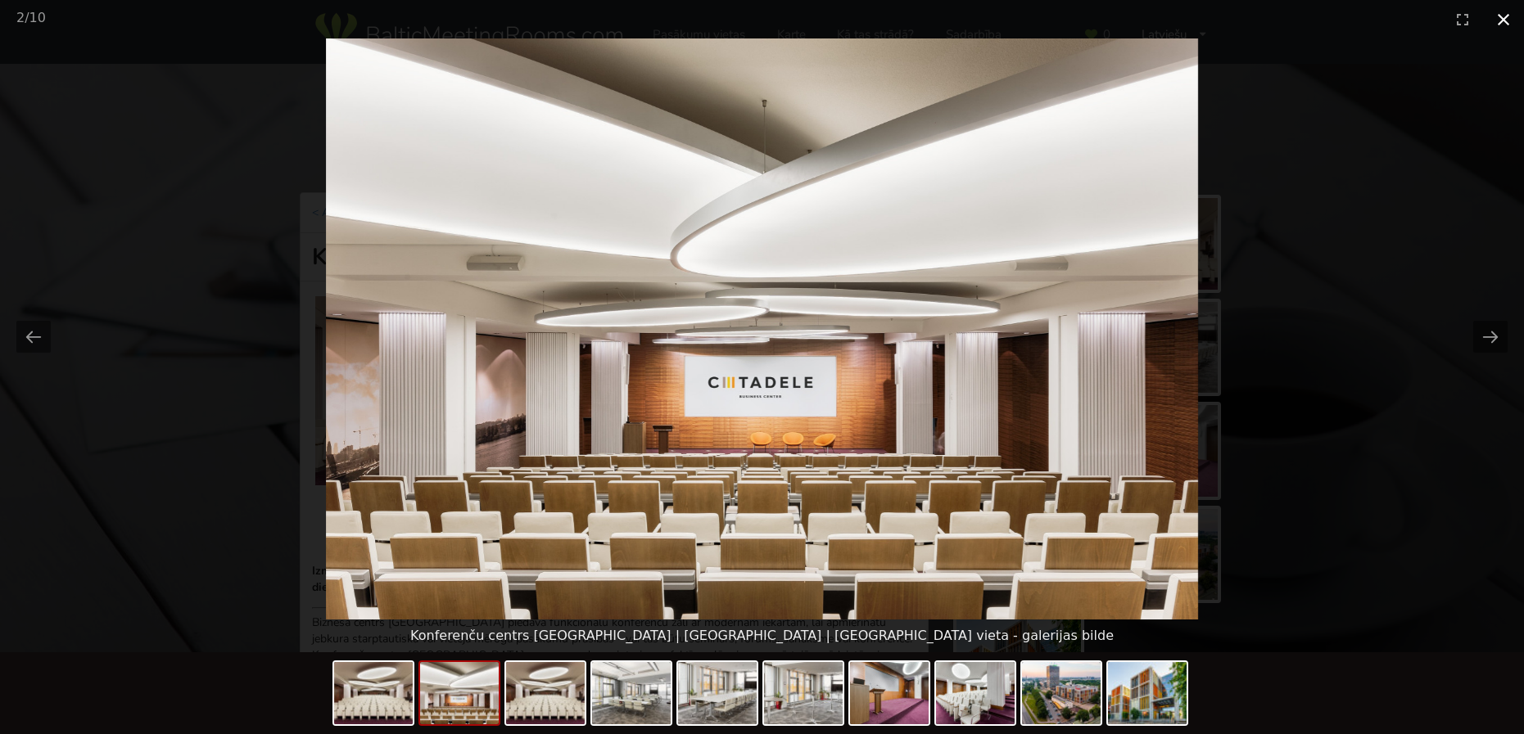
click at [1504, 19] on button "Close gallery" at bounding box center [1503, 19] width 41 height 38
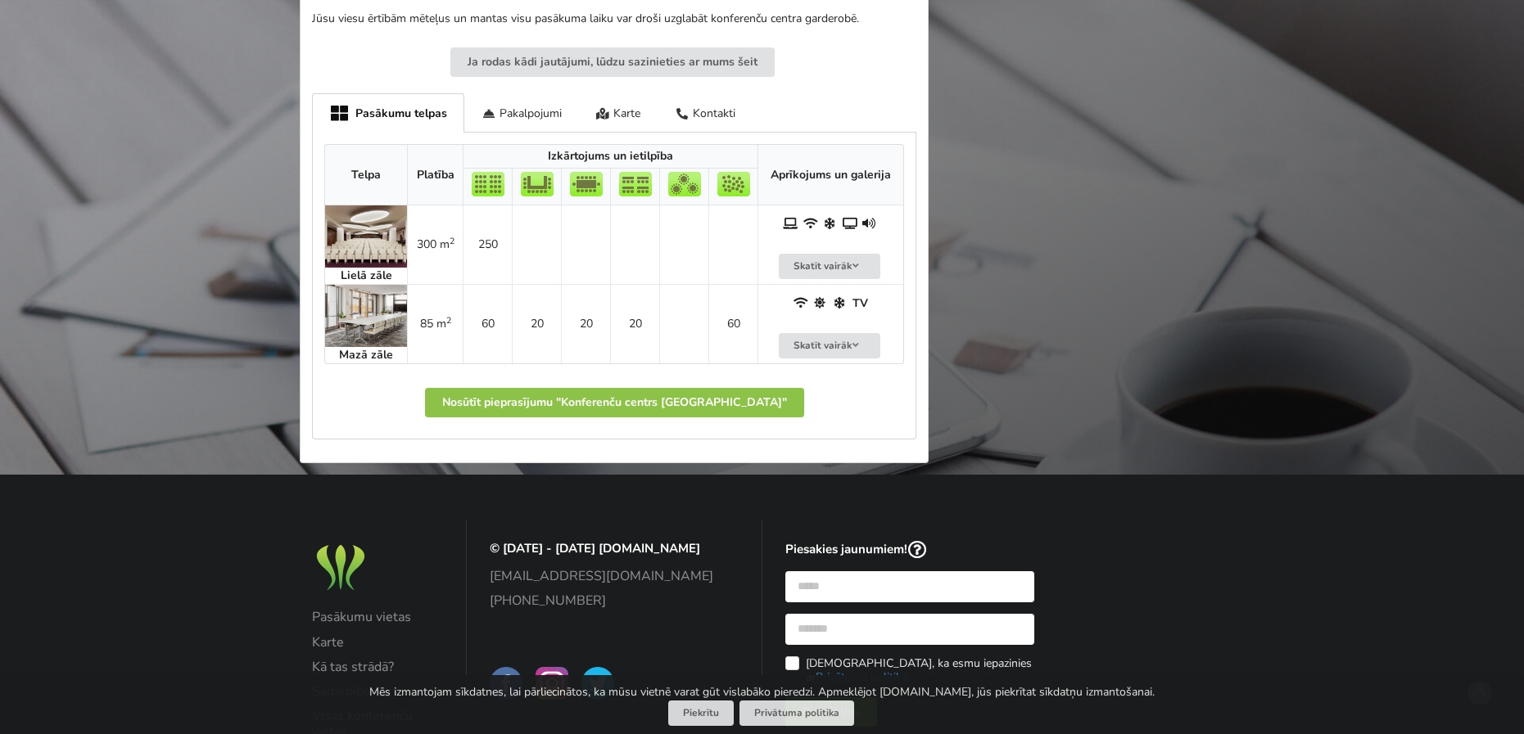
scroll to position [901, 0]
